Goal: Task Accomplishment & Management: Manage account settings

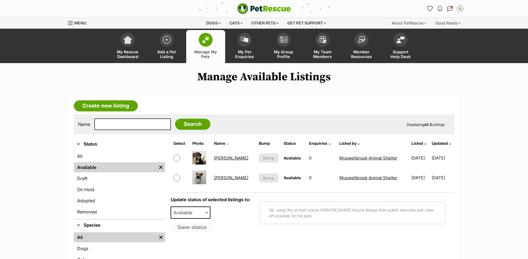
click at [179, 179] on input "checkbox" at bounding box center [176, 178] width 7 height 7
checkbox input "true"
click at [189, 214] on span "Available" at bounding box center [184, 213] width 27 height 8
select select "removed"
click at [193, 227] on button "Save status" at bounding box center [193, 227] width 44 height 9
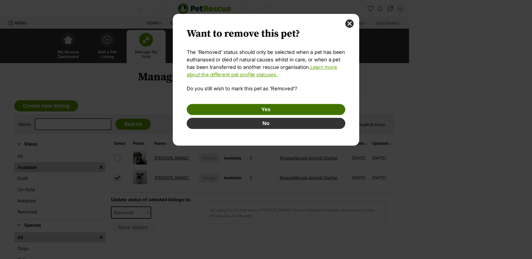
click at [242, 109] on button "Yes" at bounding box center [266, 109] width 159 height 11
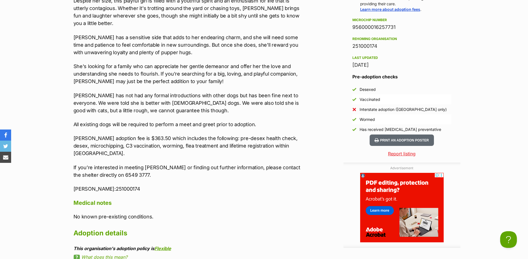
click at [198, 231] on h2 "Adoption details" at bounding box center [188, 233] width 230 height 12
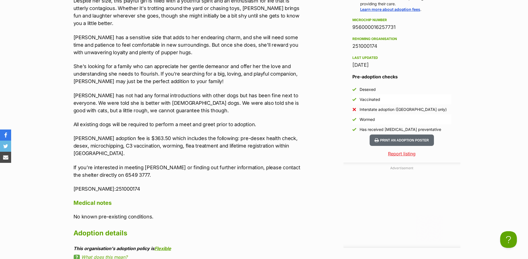
click at [175, 141] on p "[PERSON_NAME] adoption fee is $363.50 which includes the following: pre-desex h…" at bounding box center [188, 146] width 230 height 23
